Goal: Information Seeking & Learning: Learn about a topic

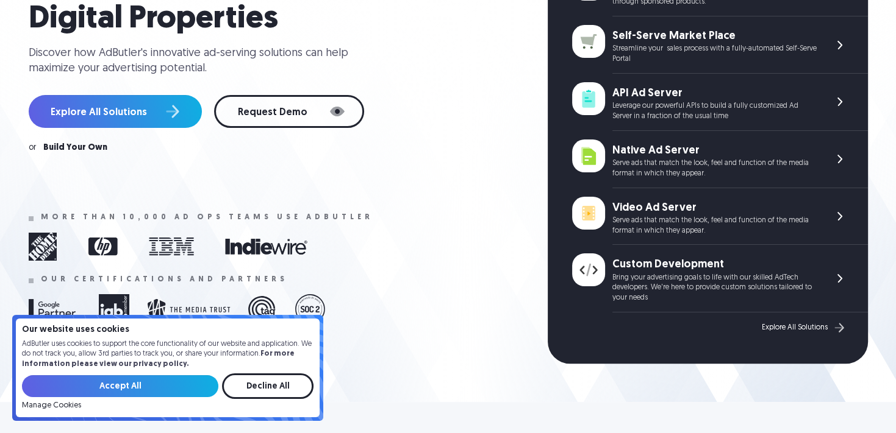
scroll to position [329, 0]
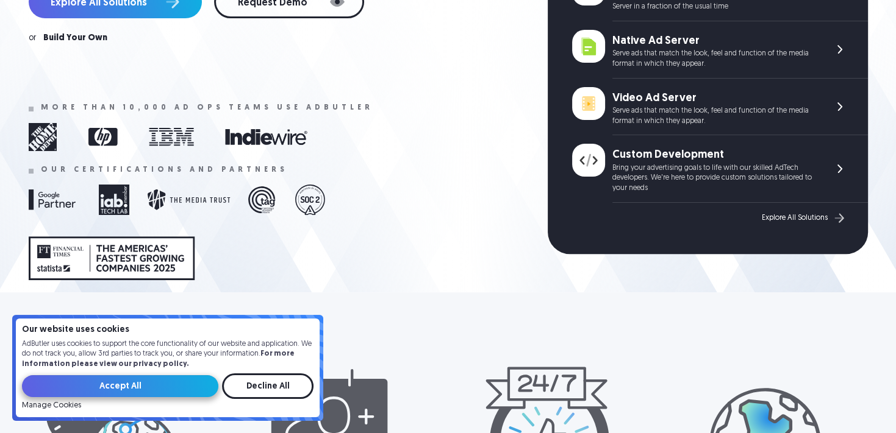
click at [71, 388] on input "Accept All" at bounding box center [120, 387] width 196 height 22
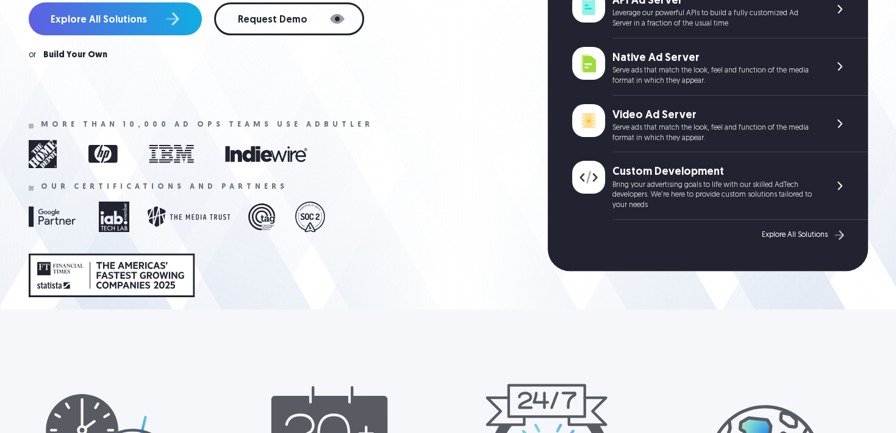
scroll to position [0, 0]
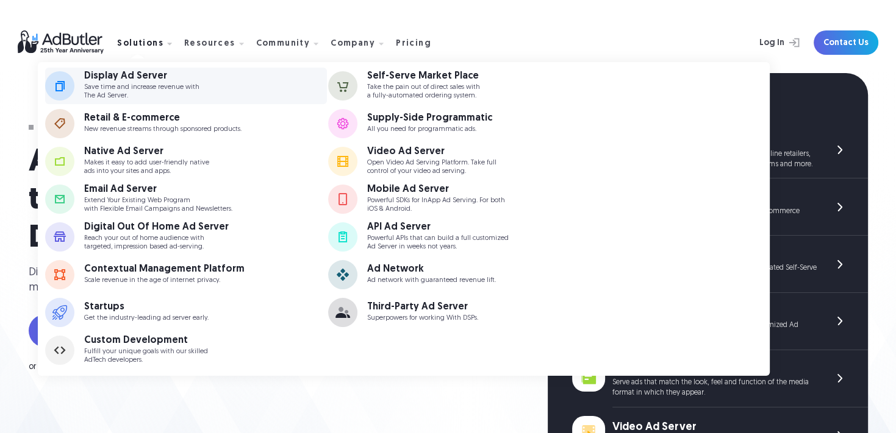
click at [109, 75] on div "Display Ad Server" at bounding box center [141, 76] width 115 height 10
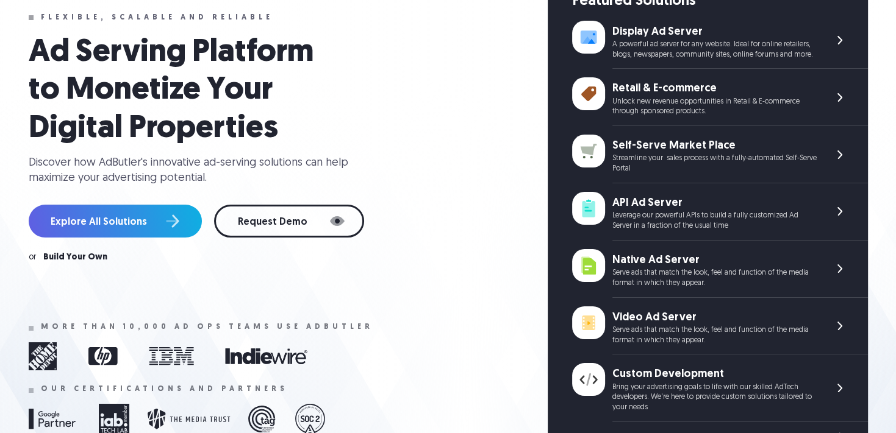
scroll to position [219, 0]
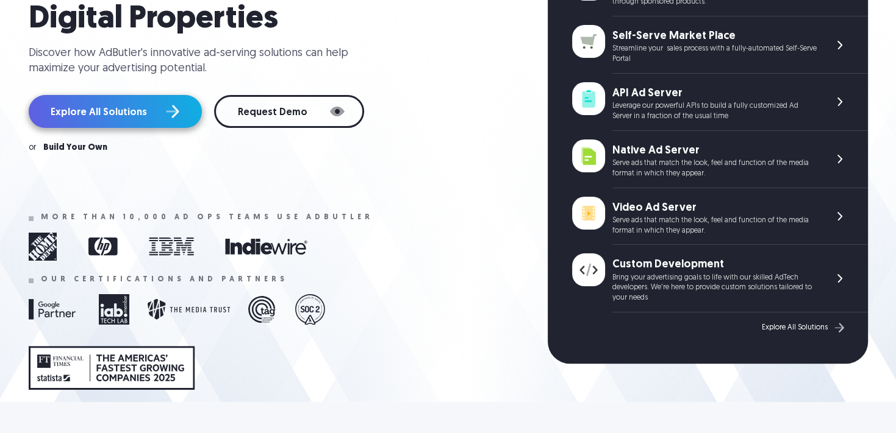
click at [104, 116] on link "Explore All Solutions" at bounding box center [115, 111] width 173 height 33
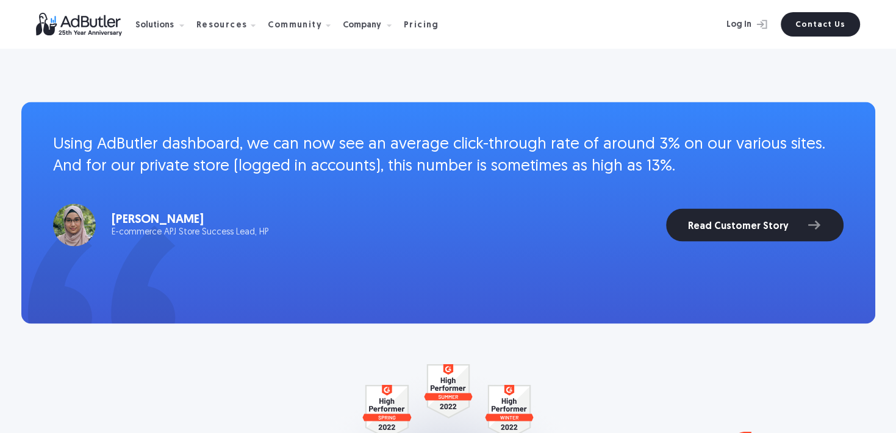
scroll to position [2195, 0]
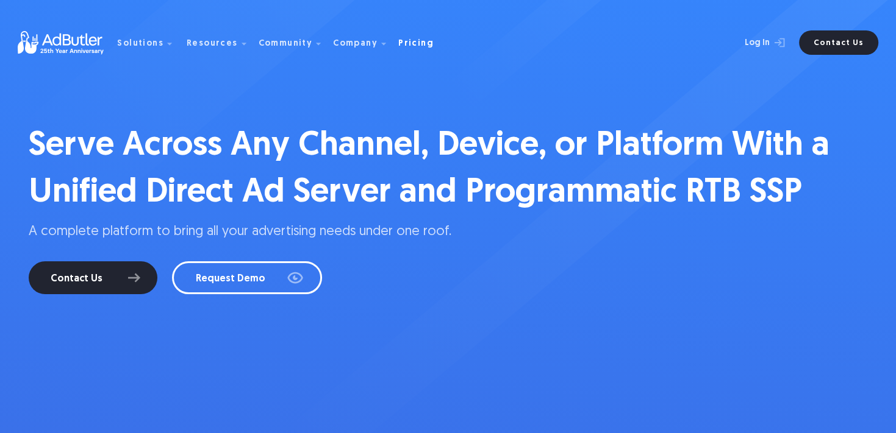
click at [398, 41] on div "Pricing" at bounding box center [415, 44] width 35 height 9
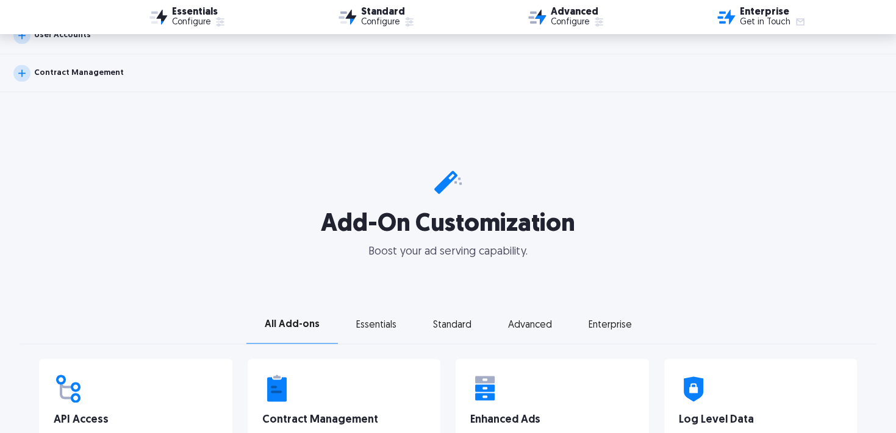
scroll to position [1536, 0]
